Goal: Find specific page/section: Find specific page/section

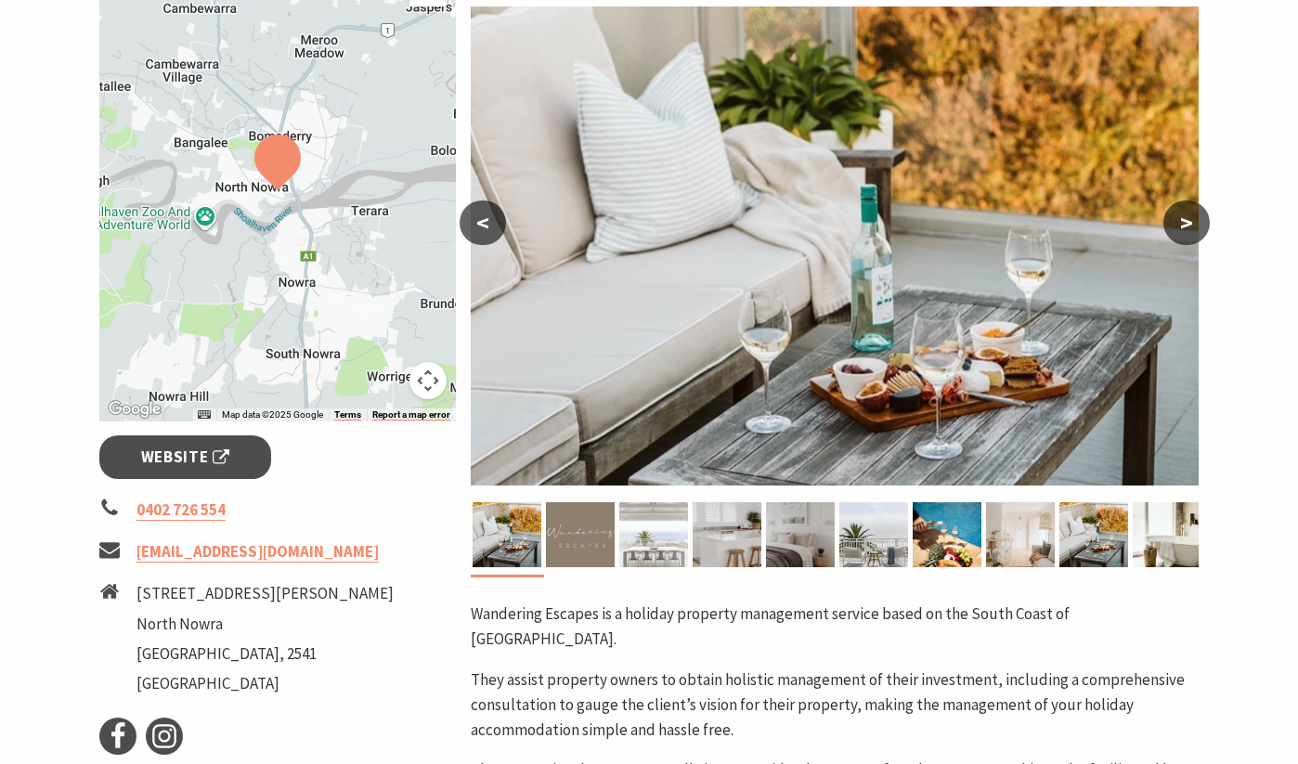
scroll to position [258, 0]
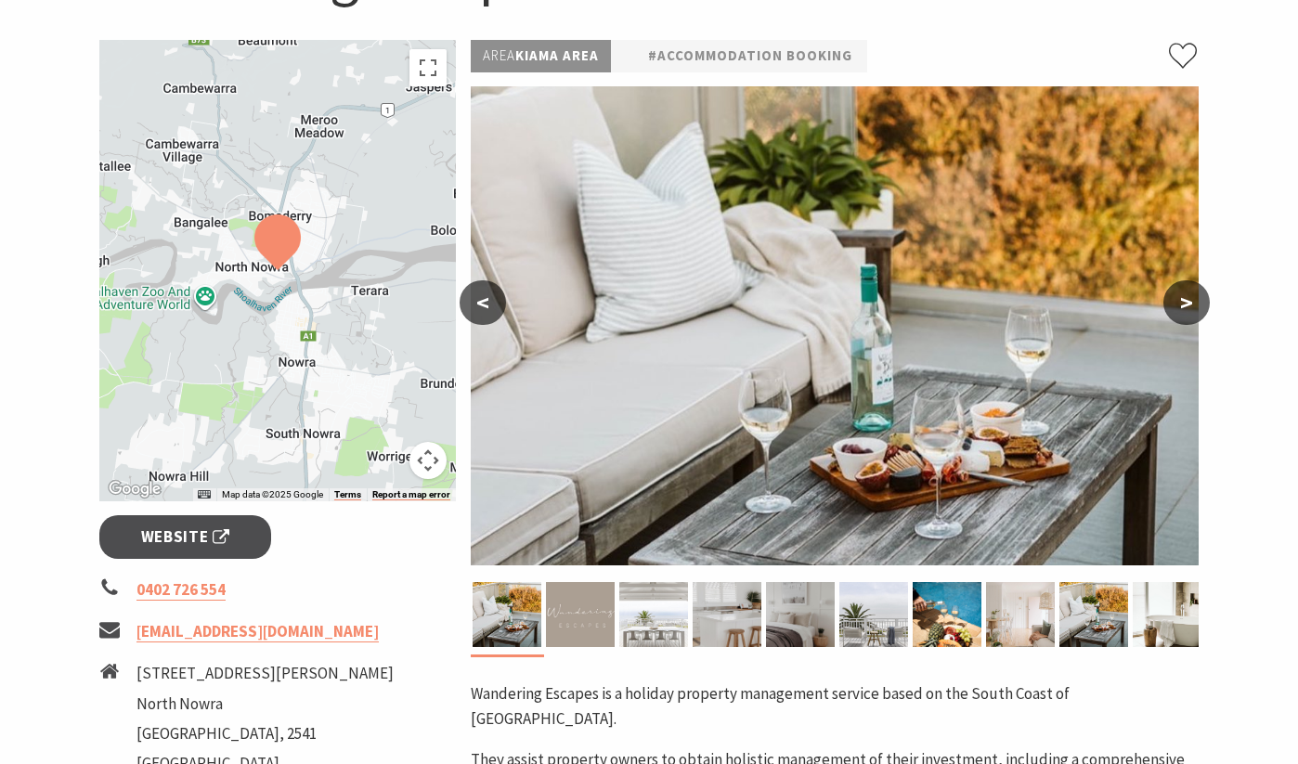
click at [573, 635] on img at bounding box center [580, 614] width 69 height 65
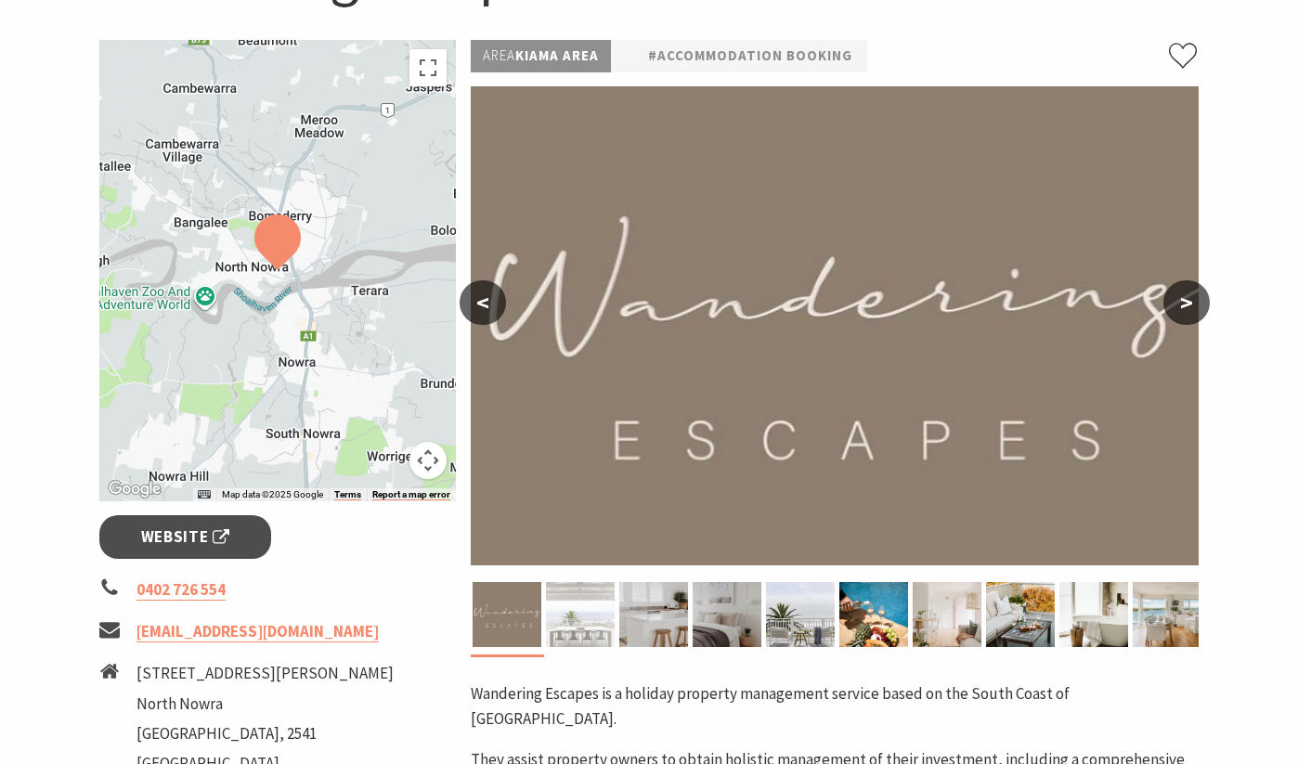
click at [584, 632] on img at bounding box center [580, 614] width 69 height 65
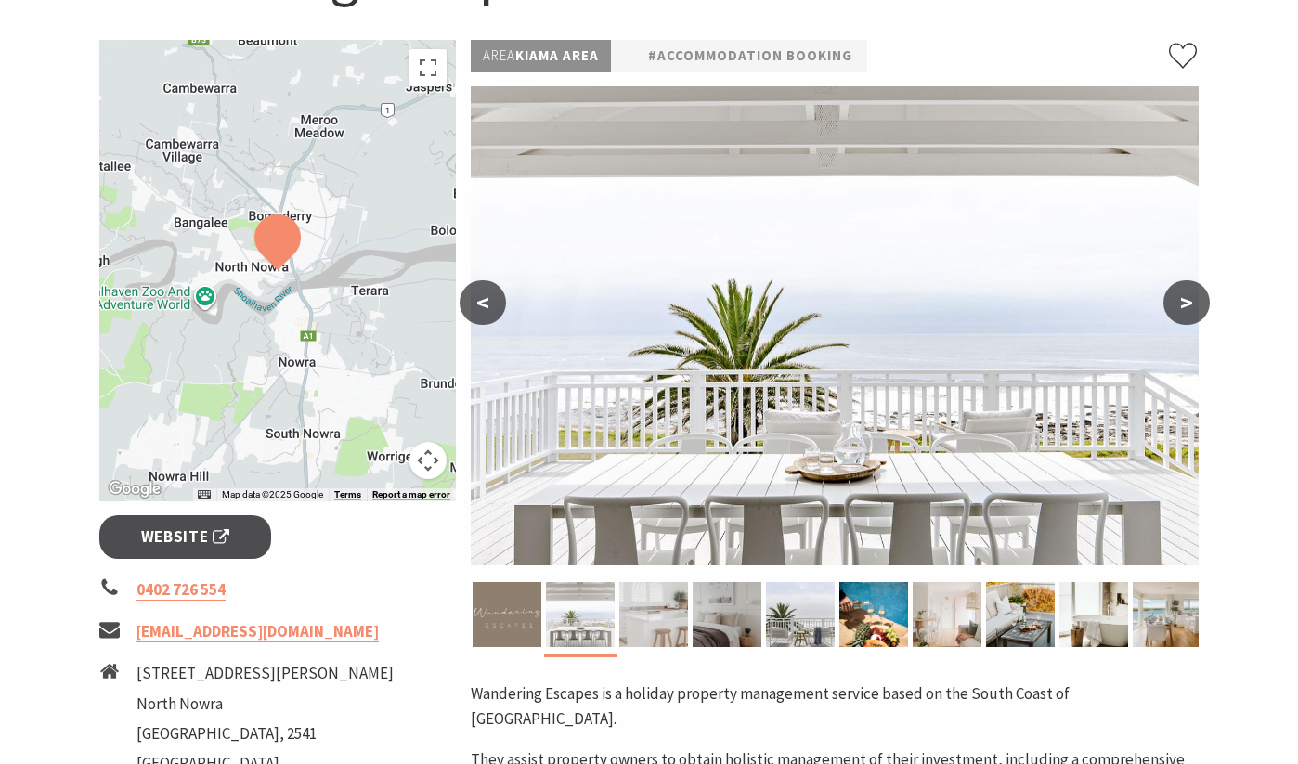
click at [626, 622] on img at bounding box center [653, 614] width 69 height 65
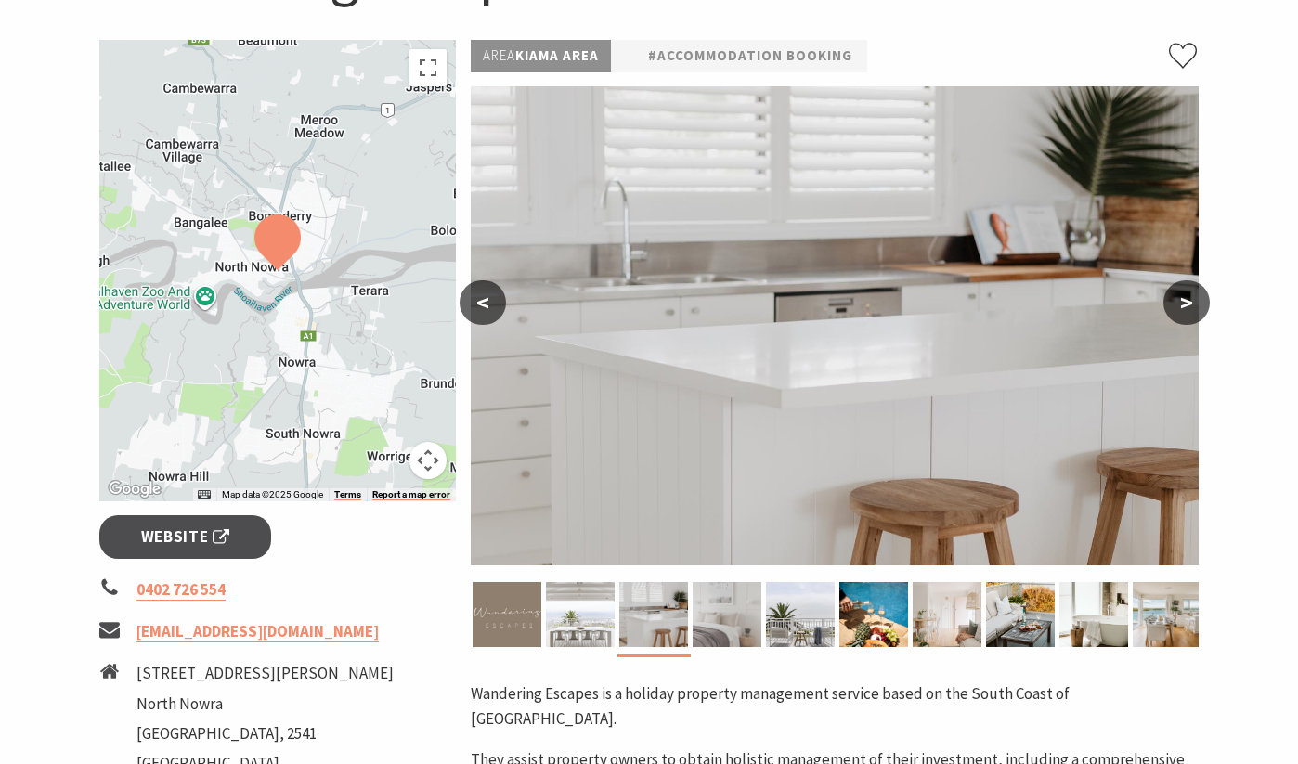
click at [736, 619] on img at bounding box center [727, 614] width 69 height 65
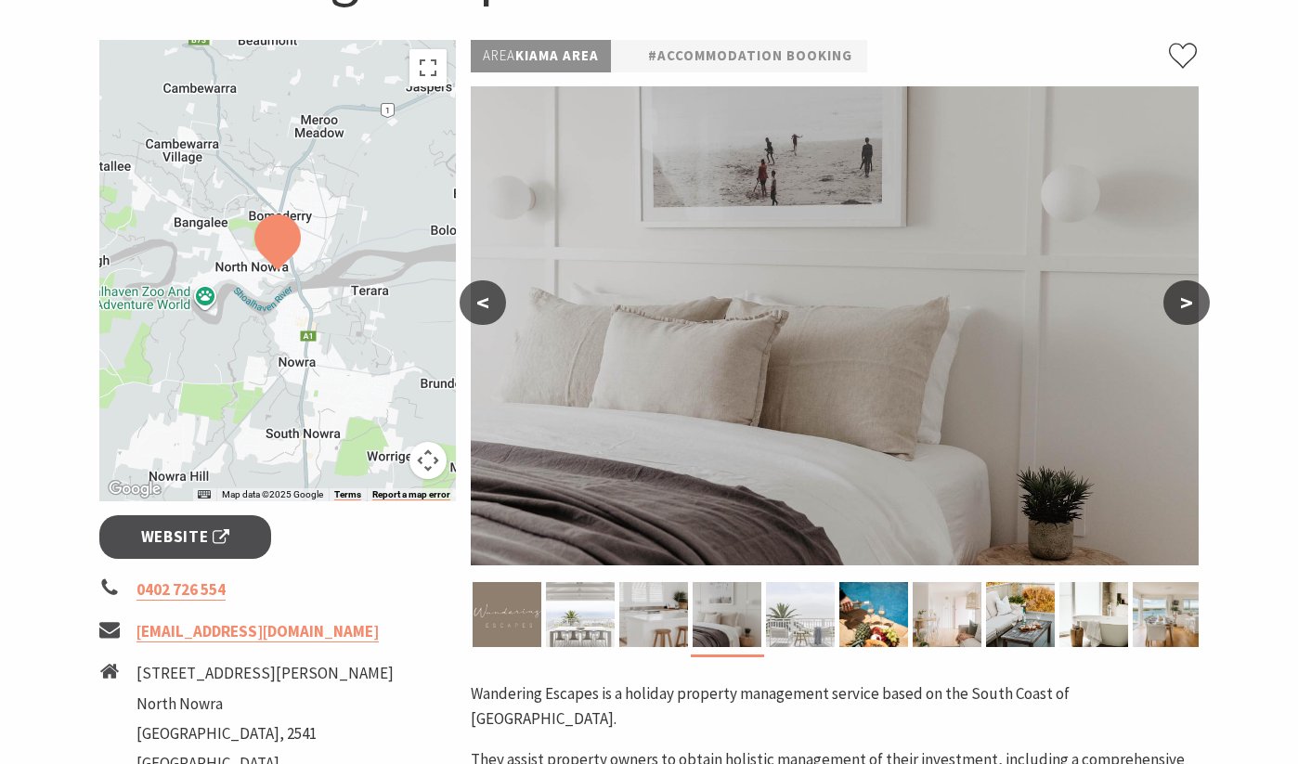
click at [791, 614] on img at bounding box center [800, 614] width 69 height 65
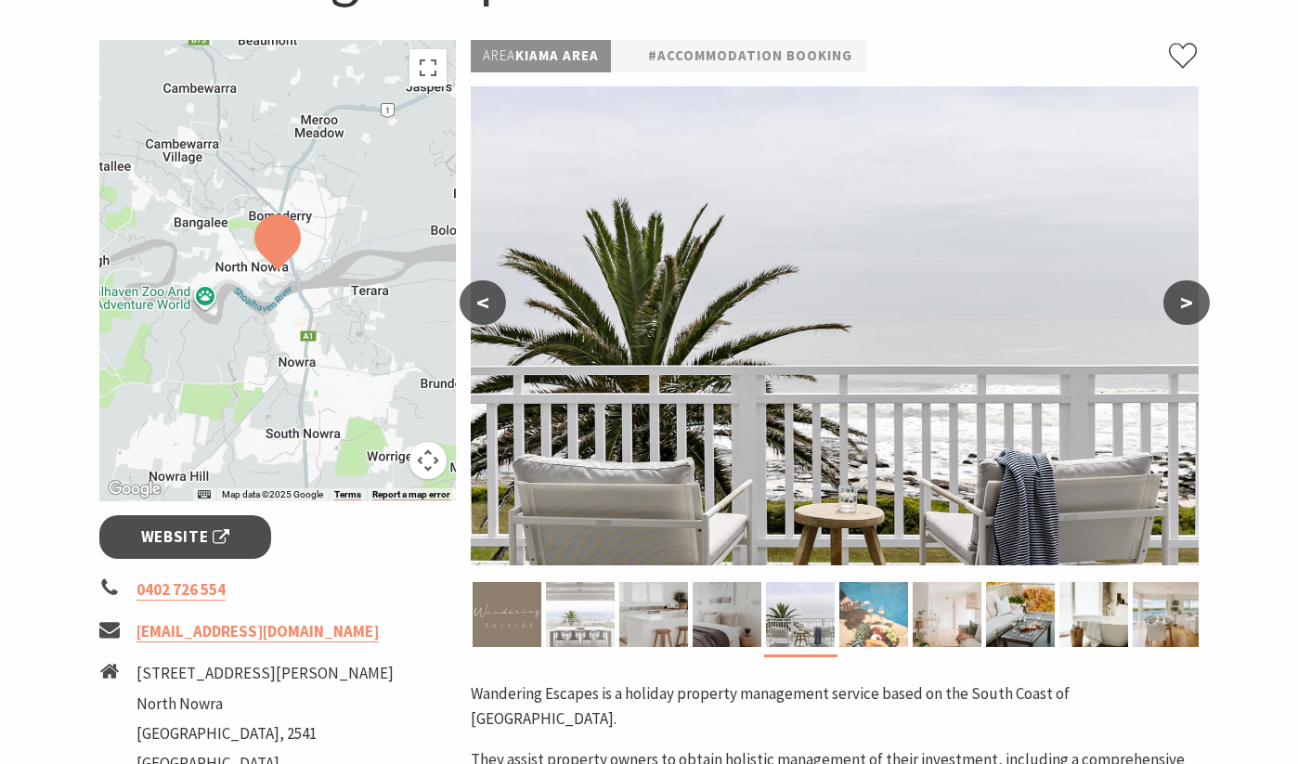
click at [866, 619] on img at bounding box center [874, 614] width 69 height 65
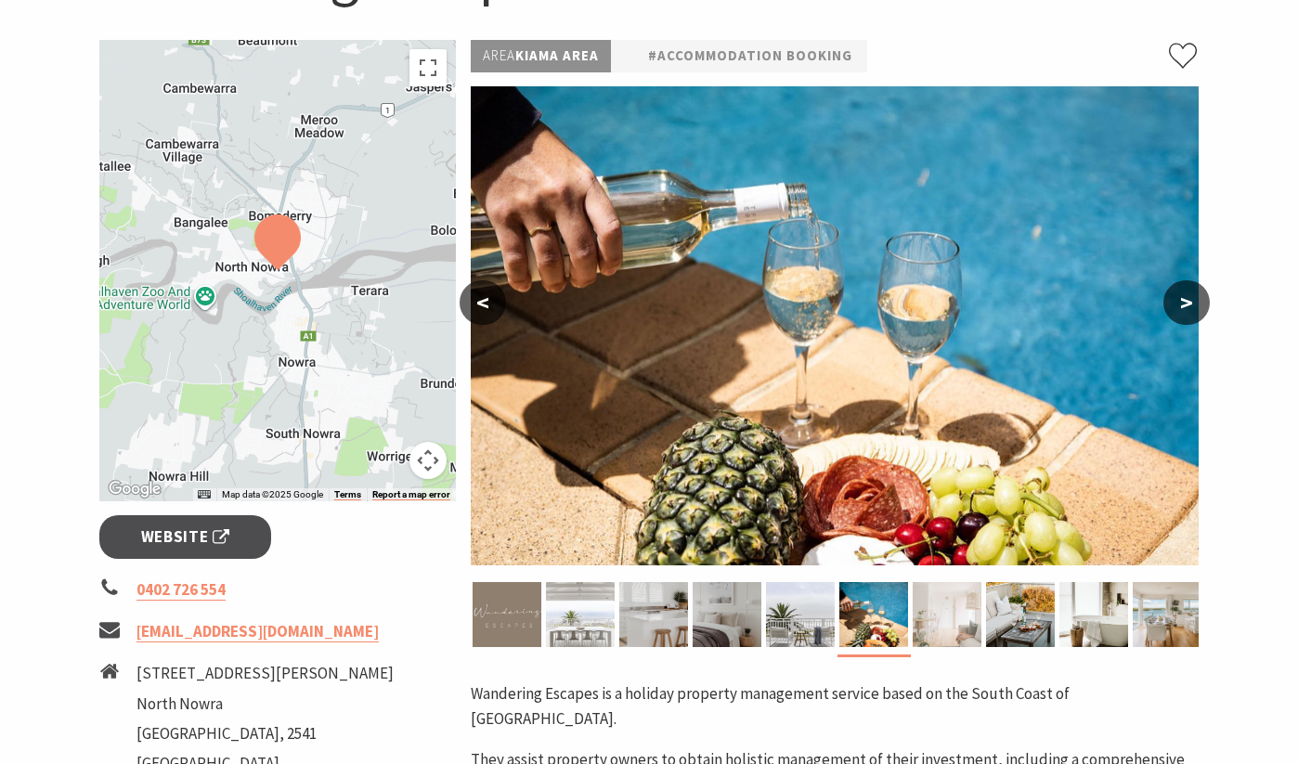
click at [946, 610] on img at bounding box center [947, 614] width 69 height 65
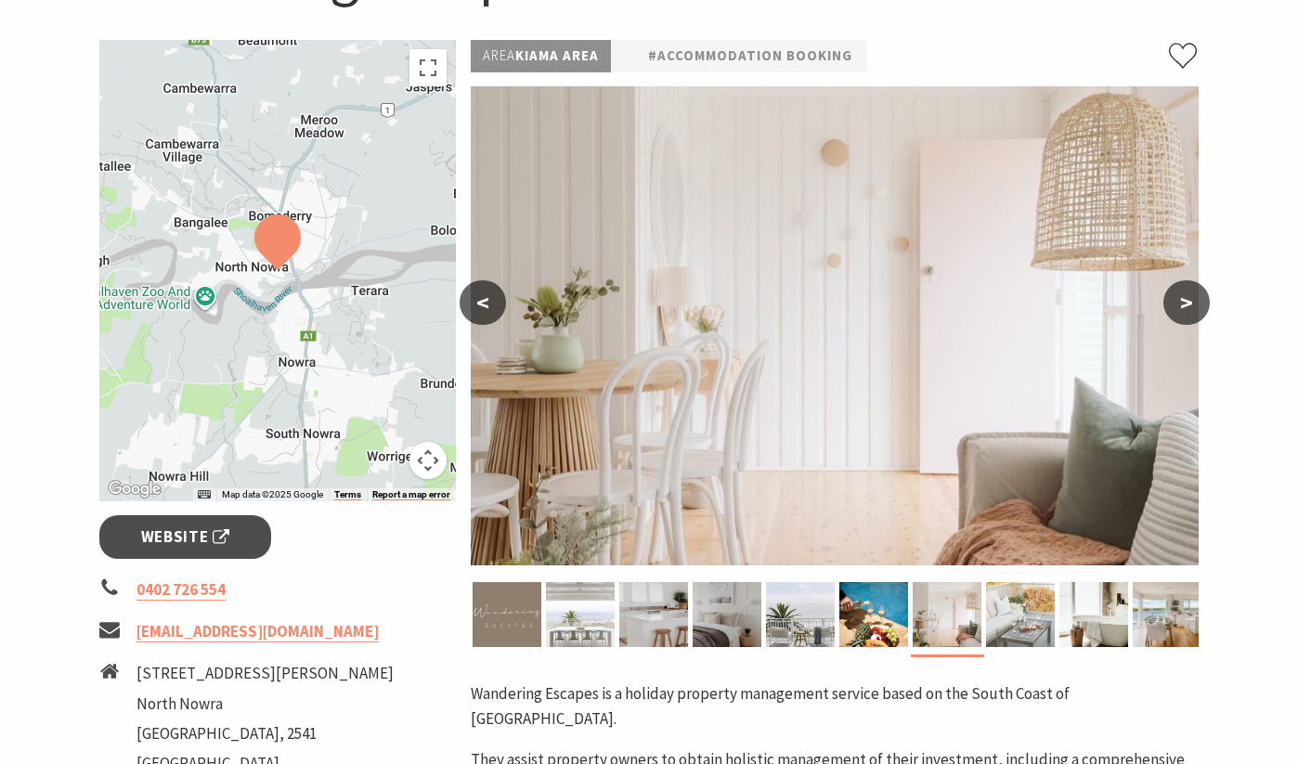
click at [1010, 605] on img at bounding box center [1020, 614] width 69 height 65
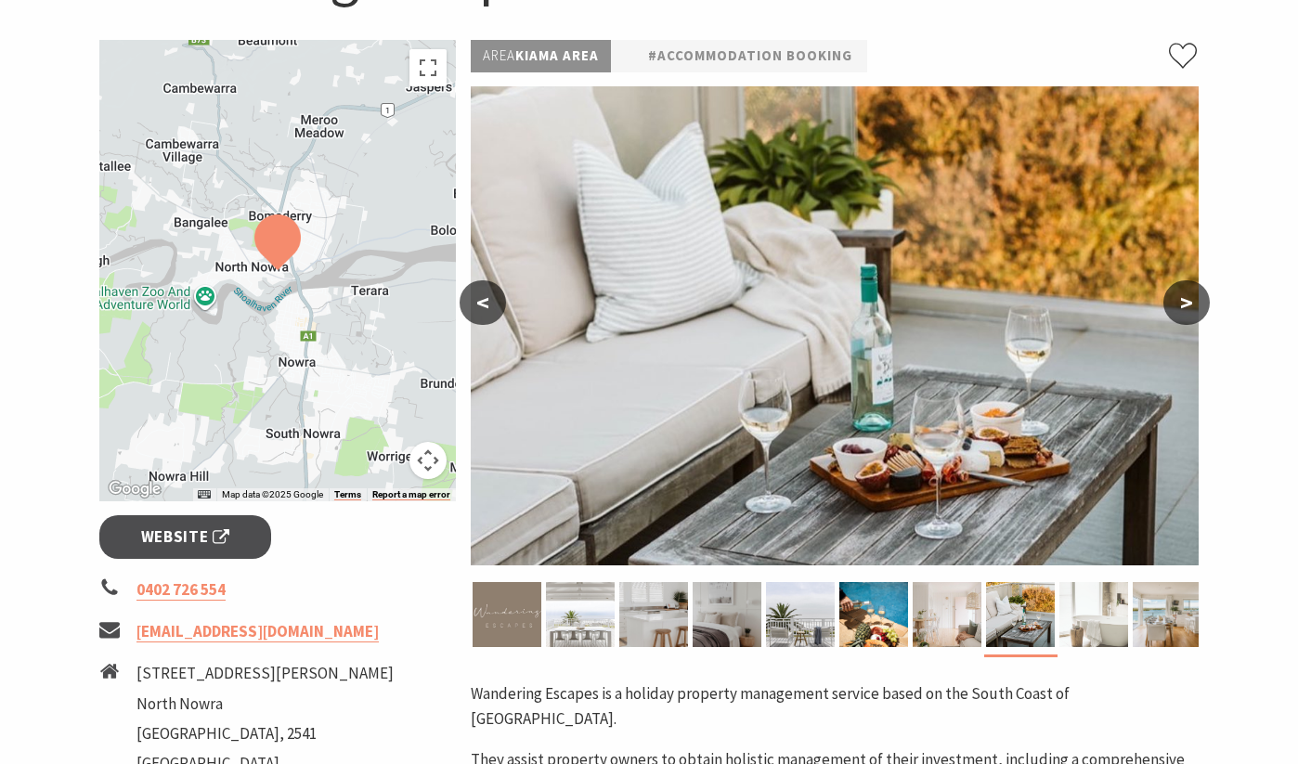
click at [1073, 615] on img at bounding box center [1094, 614] width 69 height 65
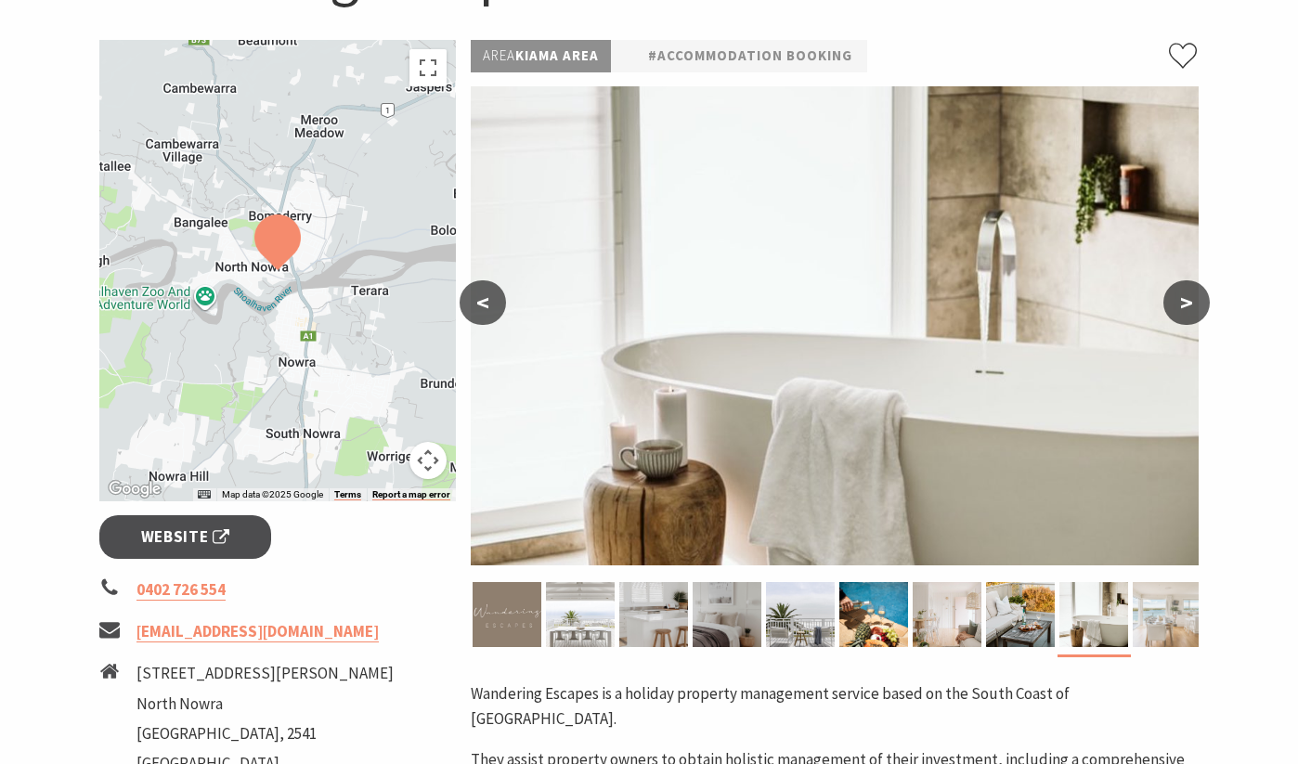
click at [1149, 610] on img at bounding box center [1167, 614] width 69 height 65
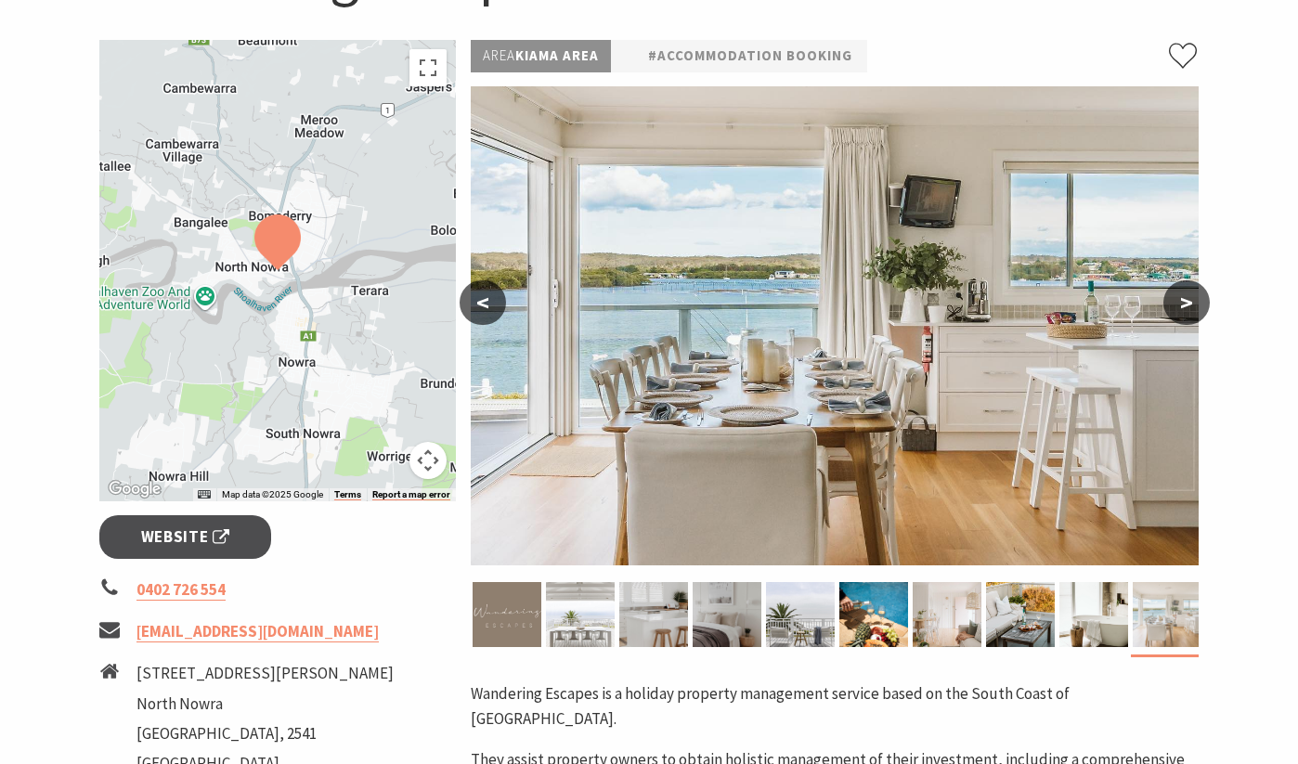
click at [1177, 608] on img at bounding box center [1167, 614] width 69 height 65
click at [1197, 609] on img at bounding box center [1167, 614] width 69 height 65
click at [1200, 309] on button ">" at bounding box center [1187, 302] width 46 height 45
click at [1191, 298] on button ">" at bounding box center [1187, 302] width 46 height 45
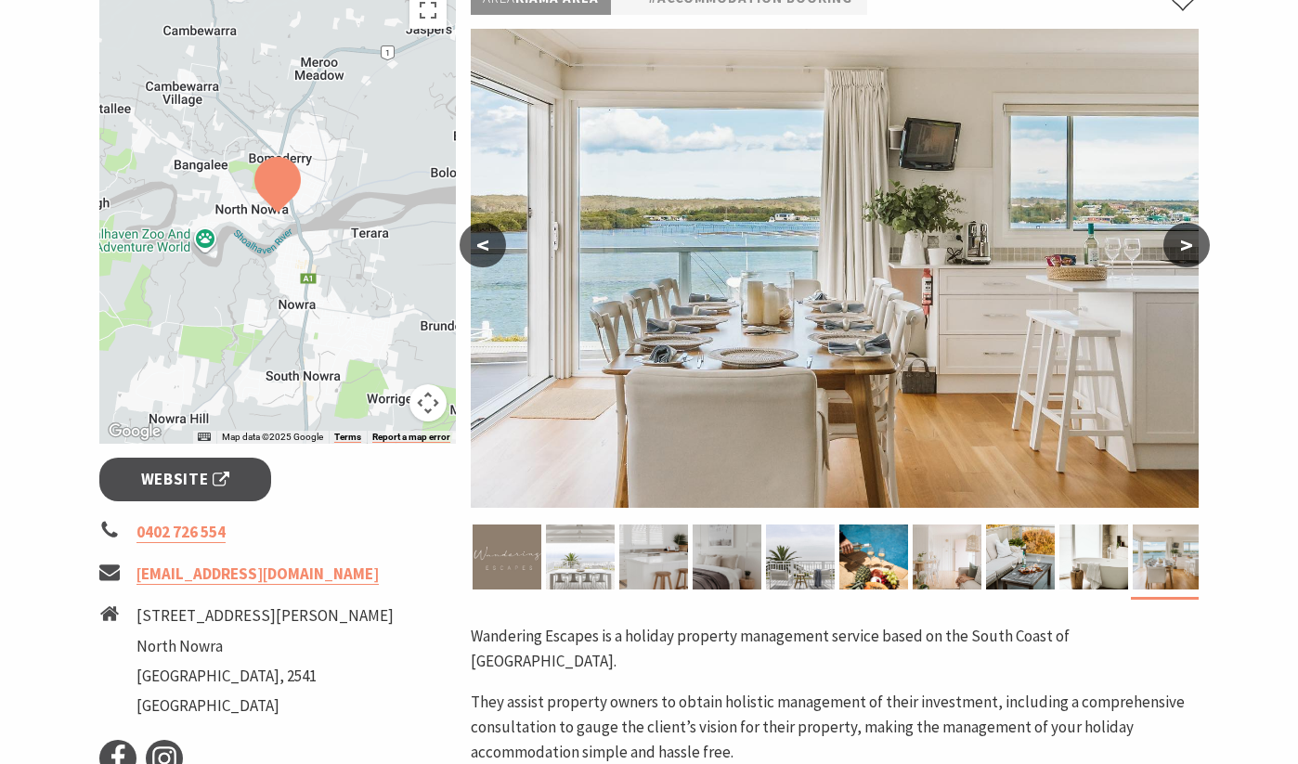
scroll to position [0, 0]
